Goal: Task Accomplishment & Management: Complete application form

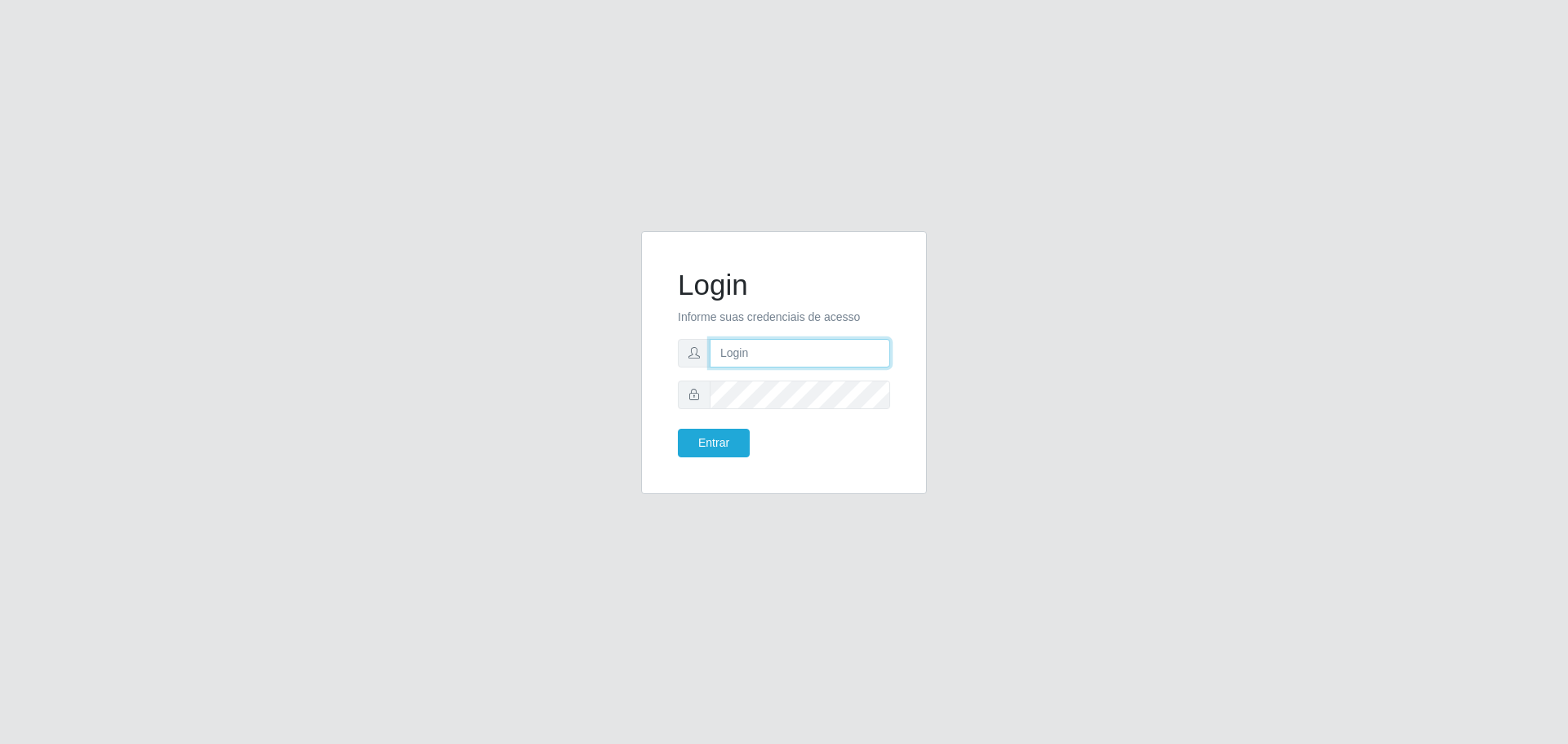
click at [759, 356] on input "text" at bounding box center [800, 354] width 180 height 29
click at [770, 348] on input "text" at bounding box center [800, 354] width 180 height 29
type input "84988537323"
click at [678, 428] on button "Entrar" at bounding box center [714, 443] width 72 height 29
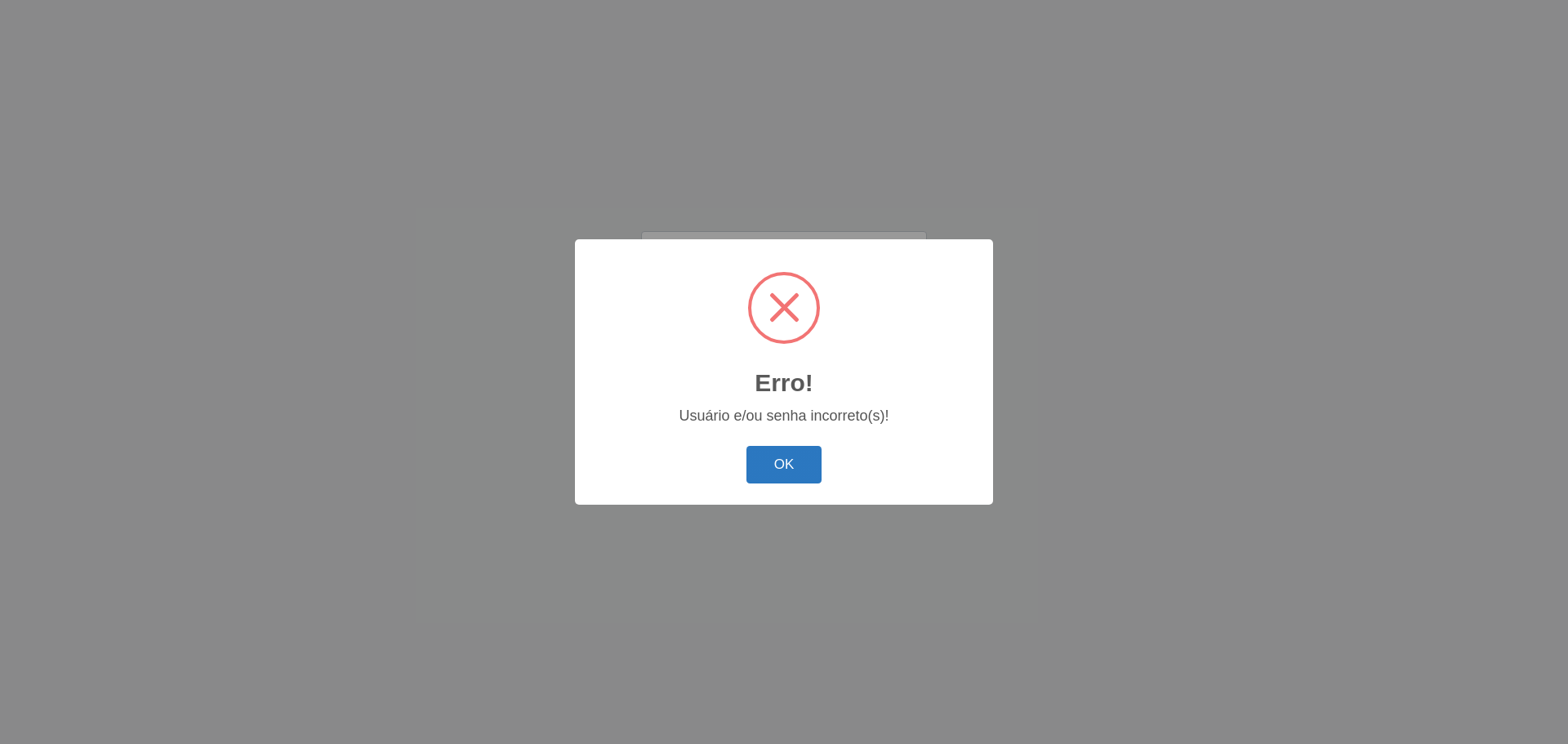
click at [788, 473] on button "OK" at bounding box center [784, 464] width 76 height 39
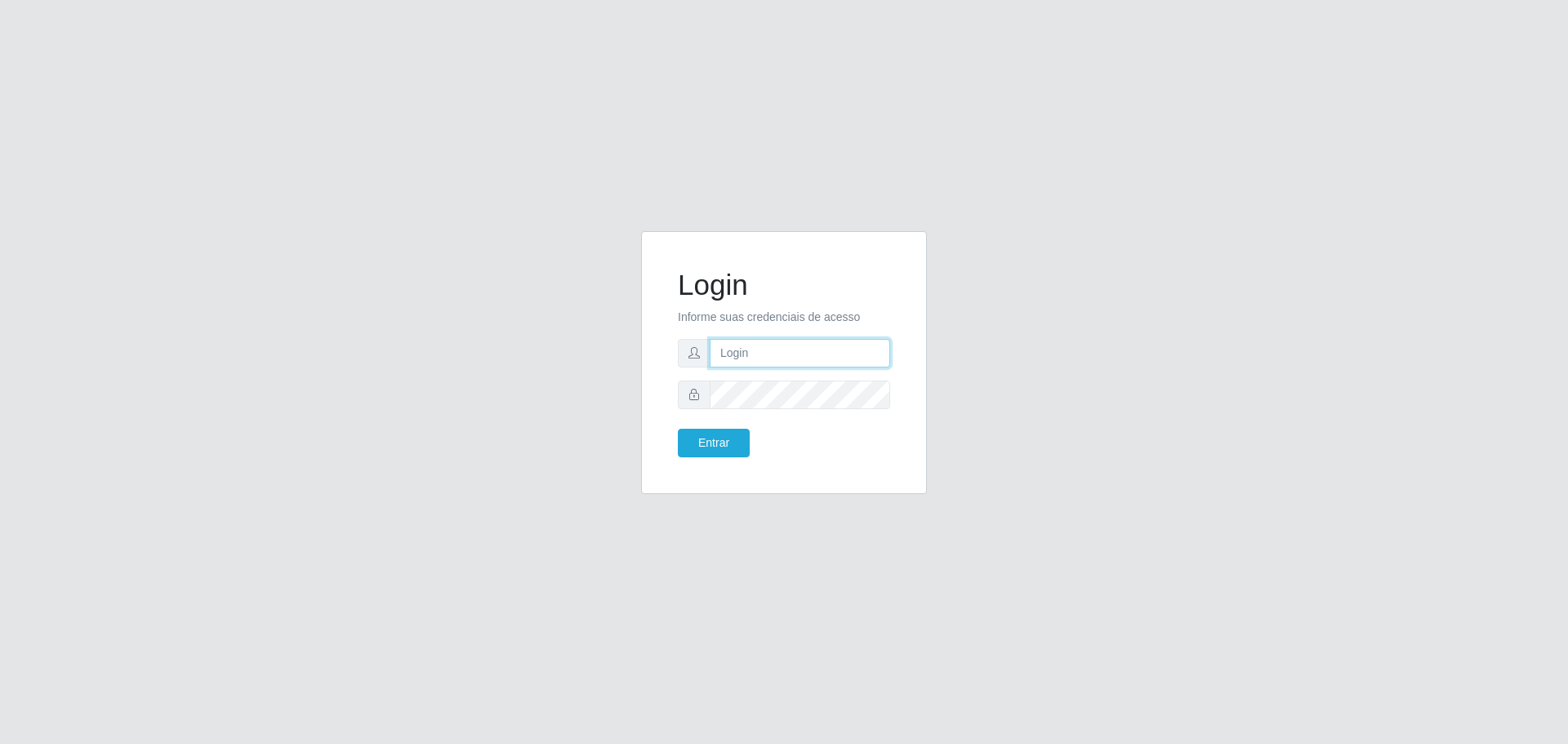
click at [740, 359] on input "text" at bounding box center [800, 354] width 180 height 29
type input "84988537323"
click at [678, 428] on button "Entrar" at bounding box center [714, 443] width 72 height 29
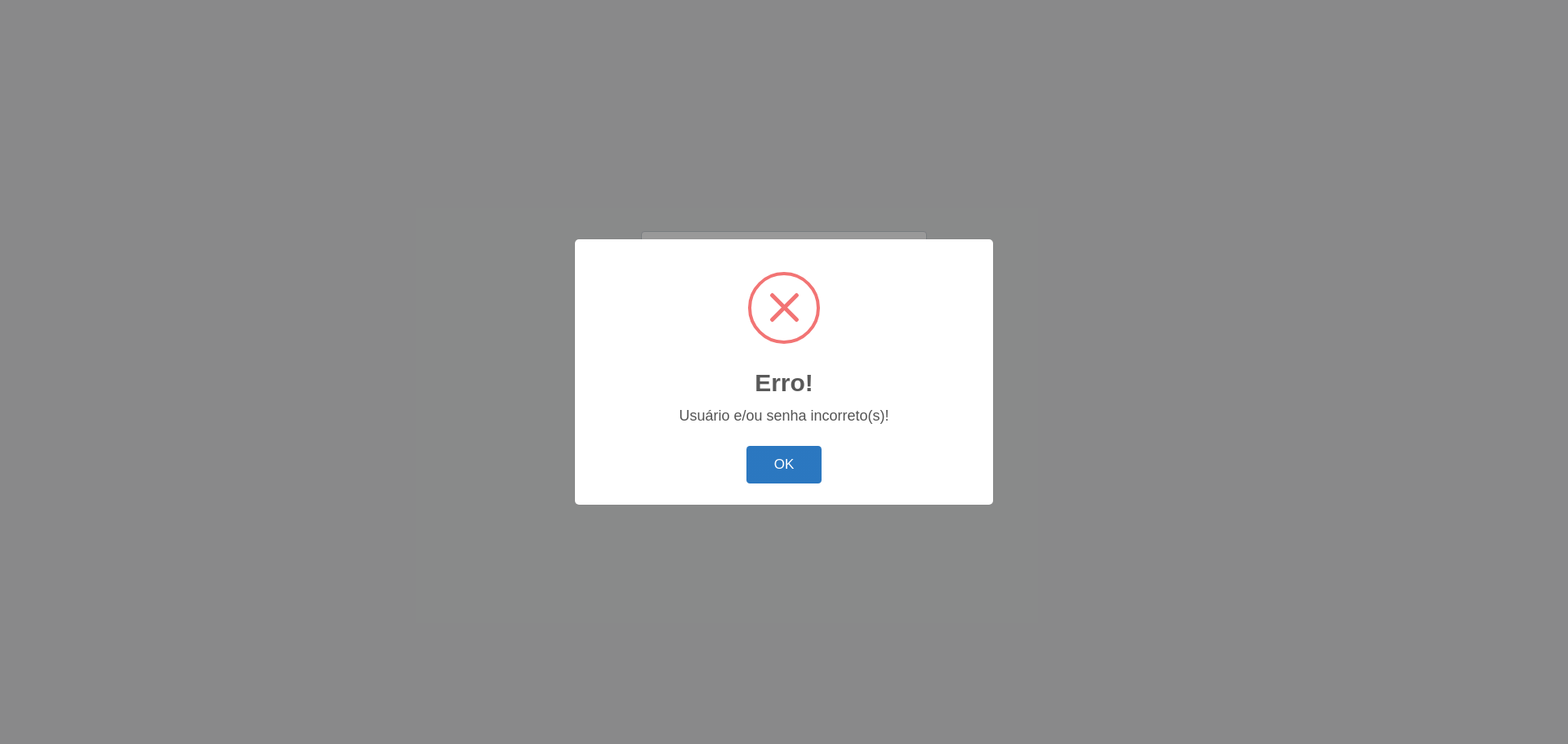
click at [787, 467] on button "OK" at bounding box center [784, 464] width 76 height 39
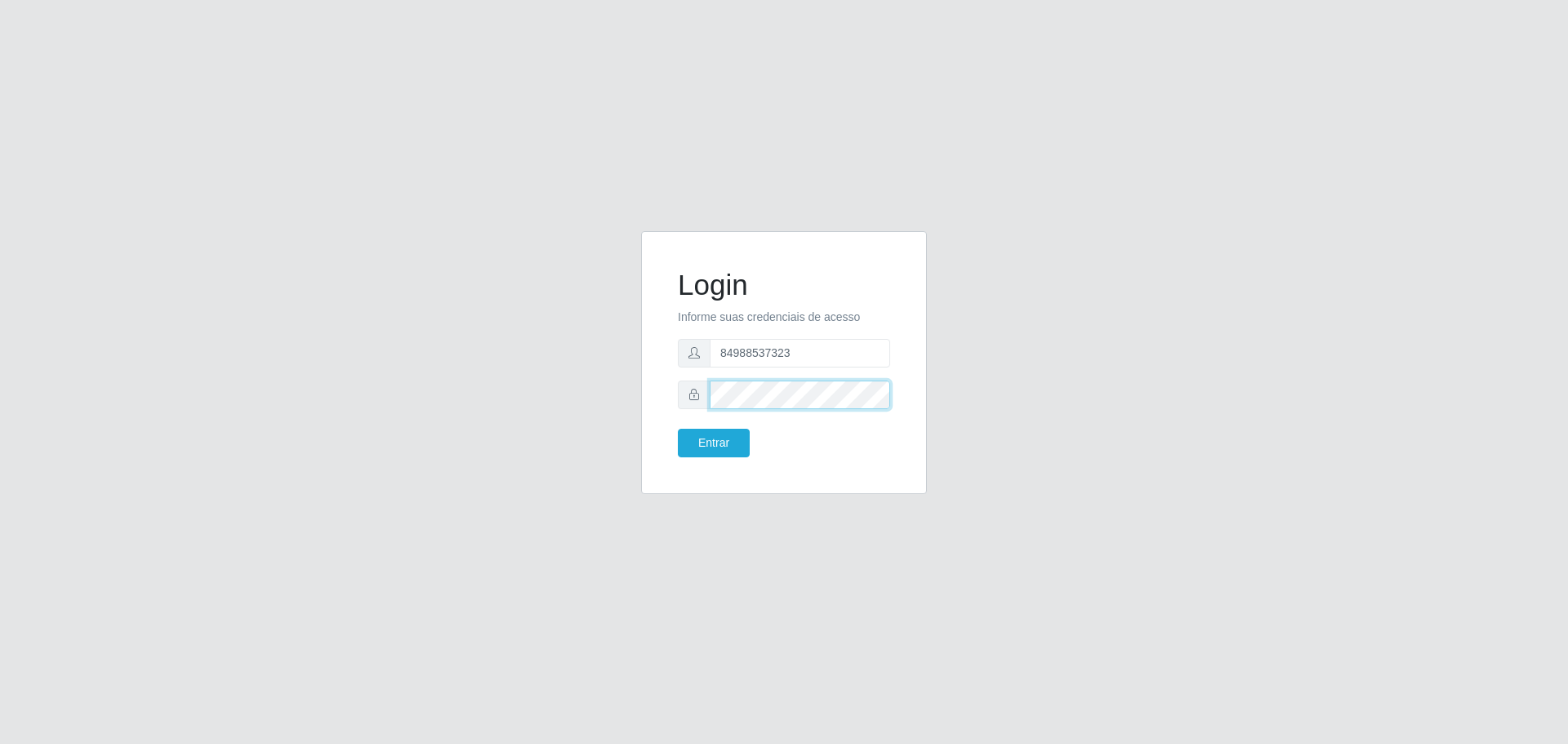
click at [688, 387] on div at bounding box center [783, 395] width 212 height 29
click at [678, 428] on button "Entrar" at bounding box center [714, 443] width 72 height 29
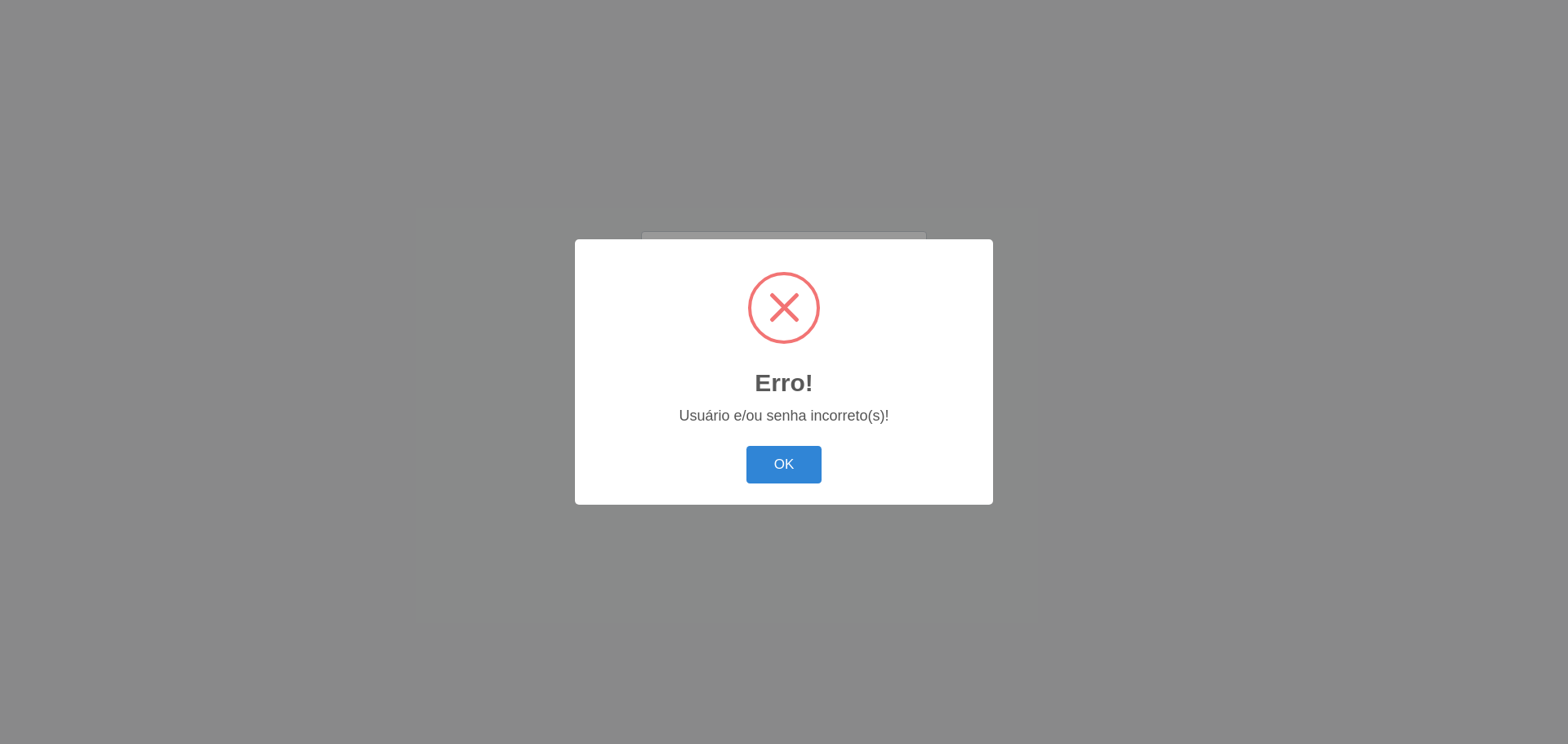
click at [746, 445] on button "OK" at bounding box center [784, 464] width 76 height 39
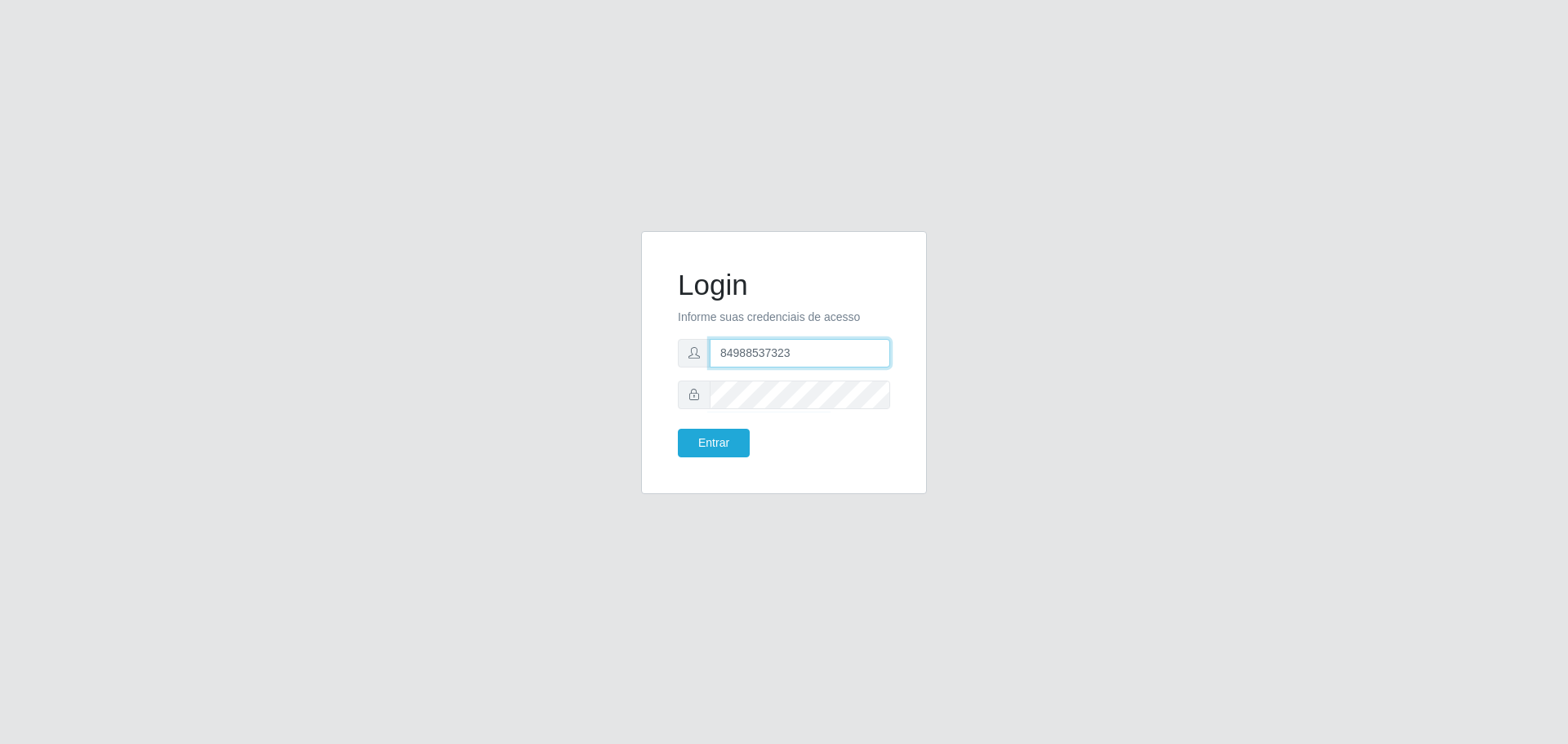
drag, startPoint x: 848, startPoint y: 365, endPoint x: 645, endPoint y: 321, distance: 207.7
click at [645, 321] on div "Login Informe suas credenciais de acesso 84988537323 Entrar" at bounding box center [784, 362] width 286 height 262
type input "12505667462"
click at [696, 437] on button "Entrar" at bounding box center [714, 443] width 72 height 29
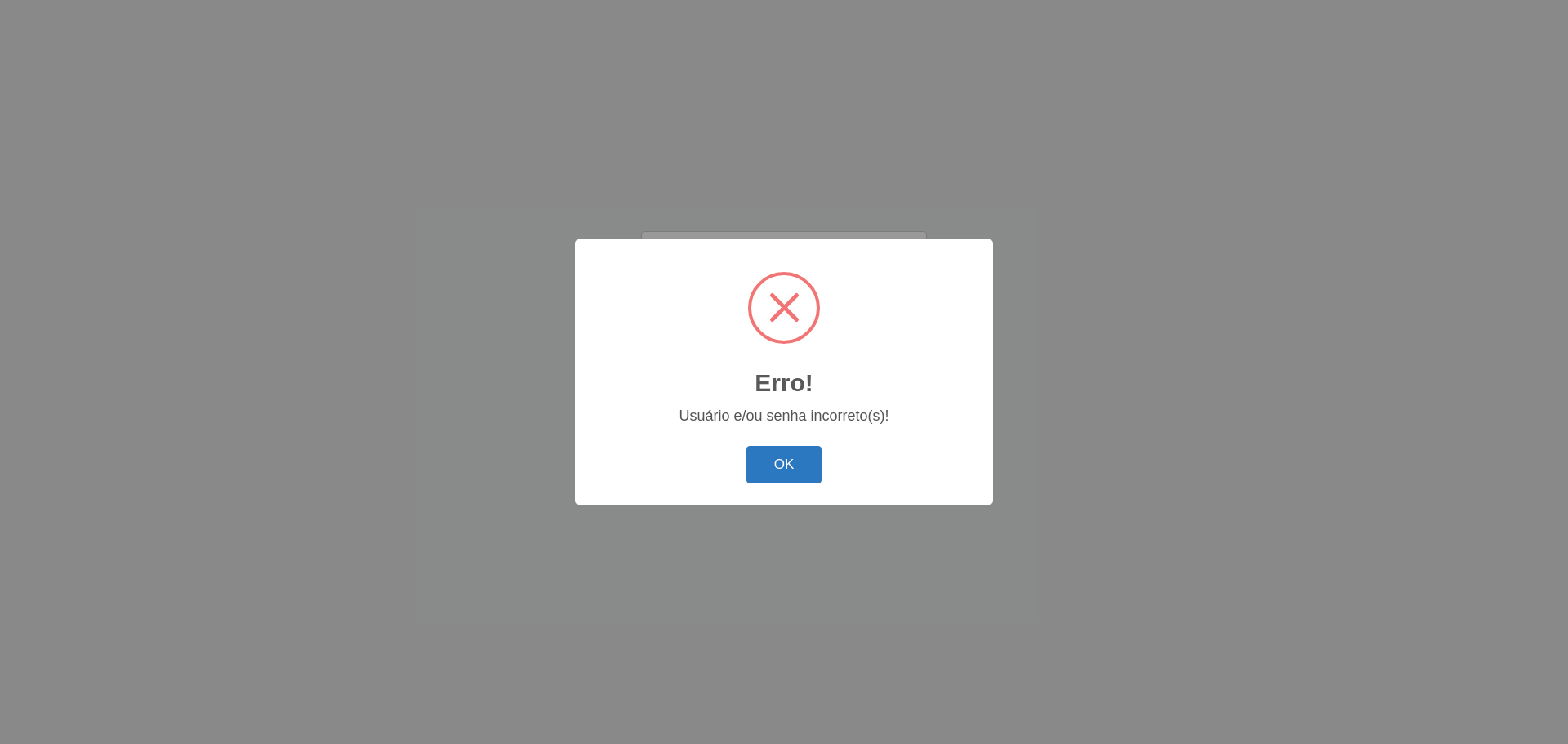
click at [812, 464] on button "OK" at bounding box center [784, 464] width 76 height 39
